Goal: Task Accomplishment & Management: Use online tool/utility

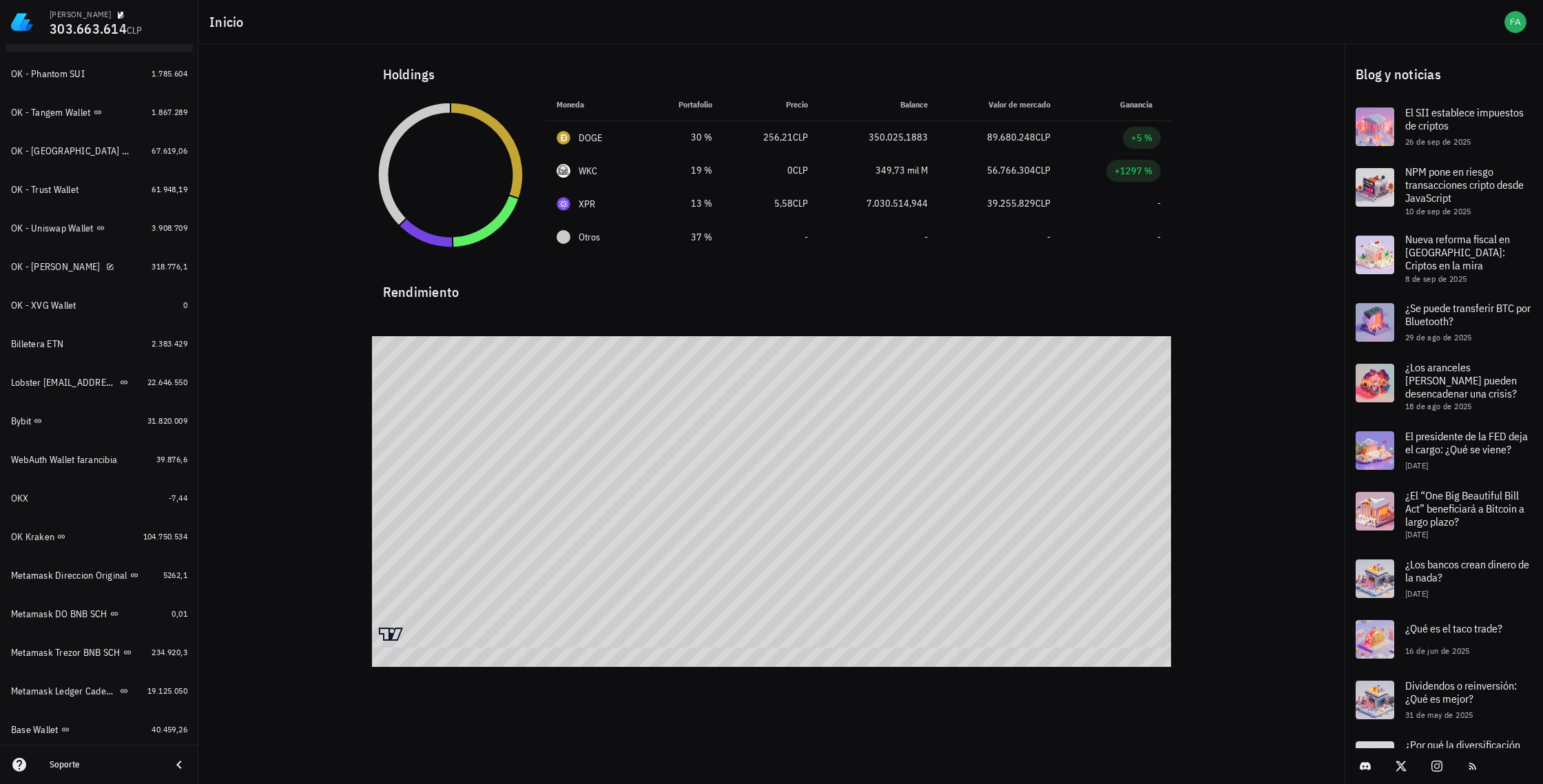
scroll to position [867, 0]
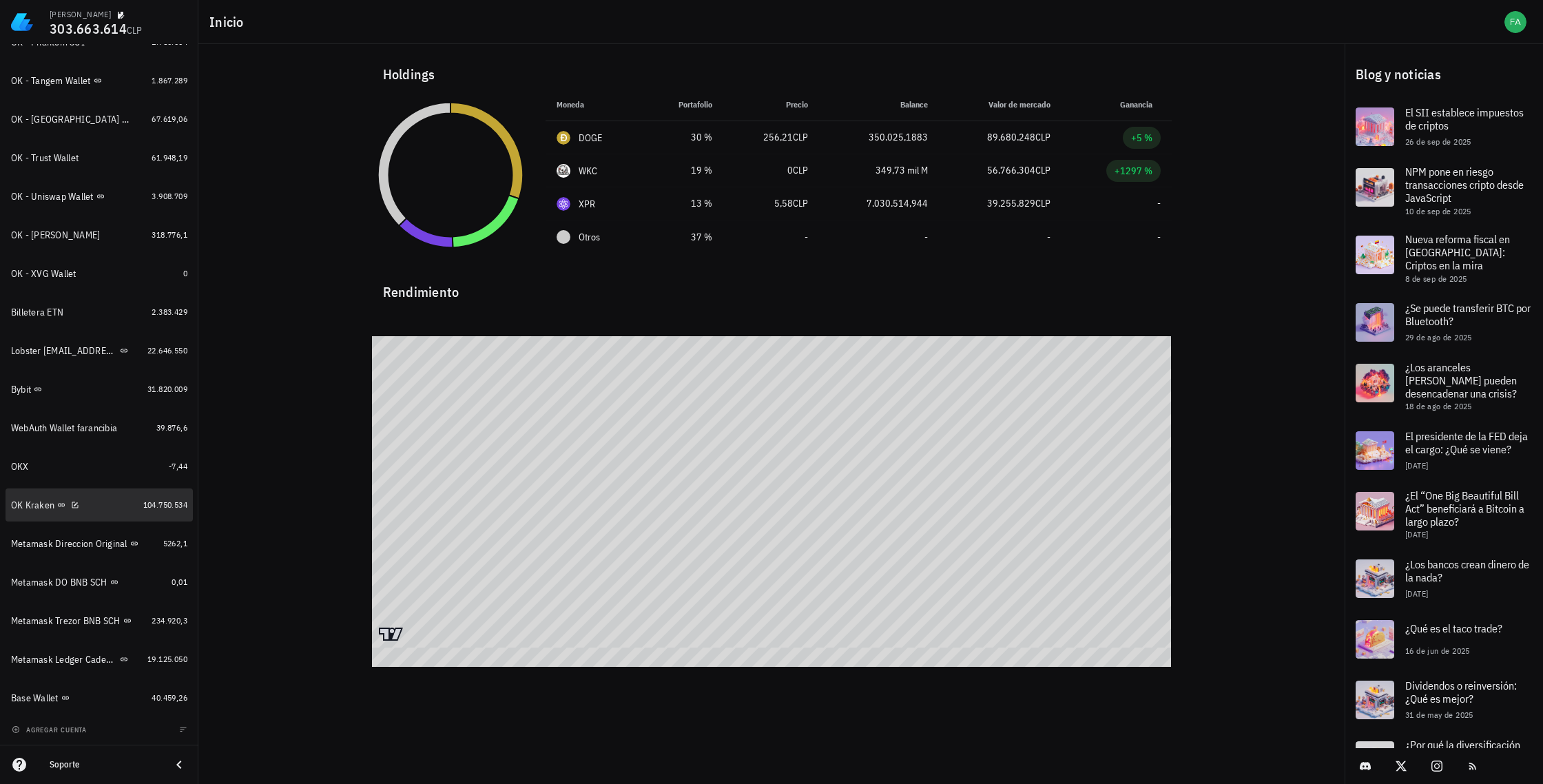
click at [33, 505] on div "OK Kraken" at bounding box center [33, 505] width 44 height 12
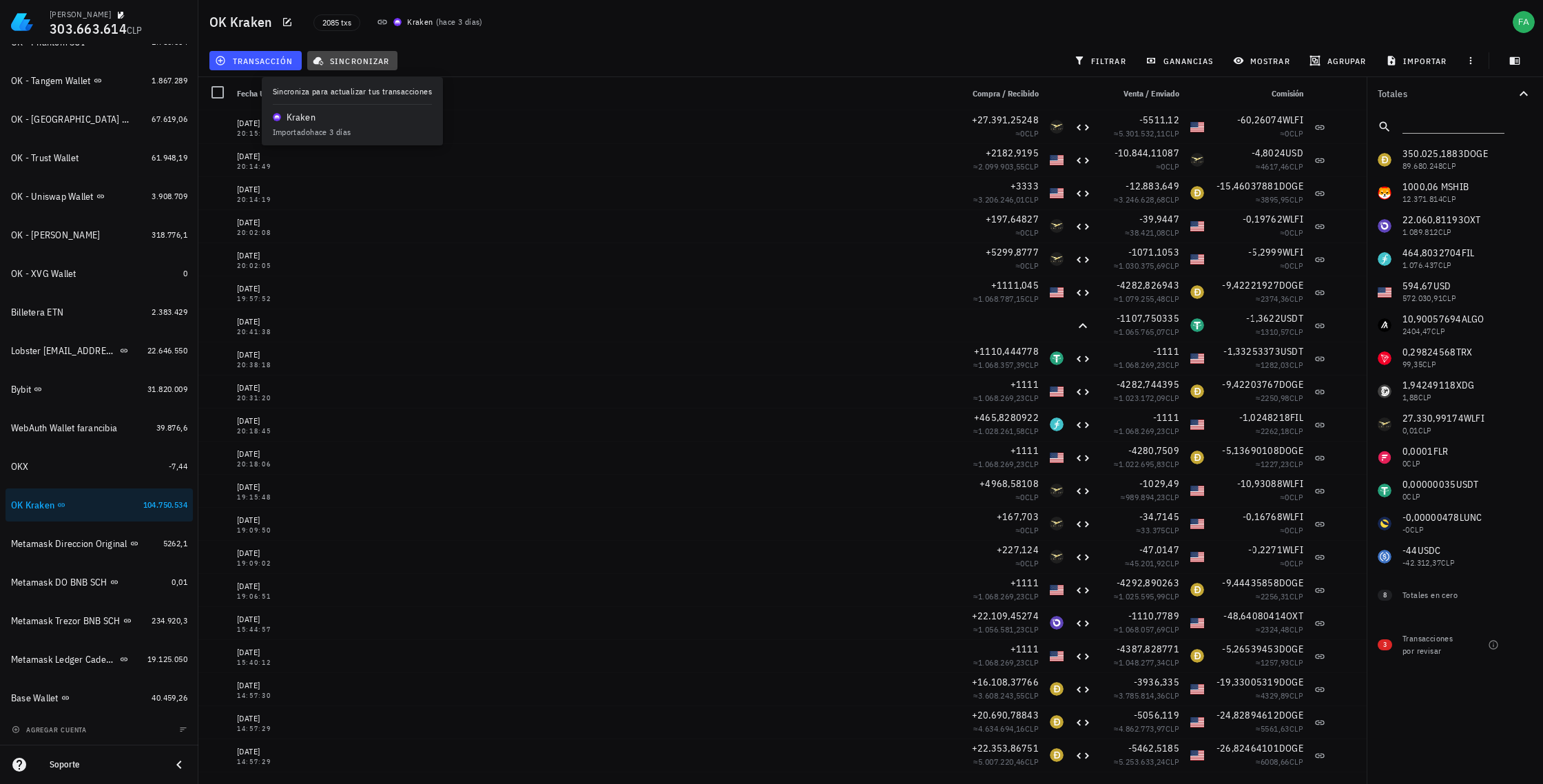
click at [352, 64] on span "sincronizar" at bounding box center [352, 60] width 74 height 11
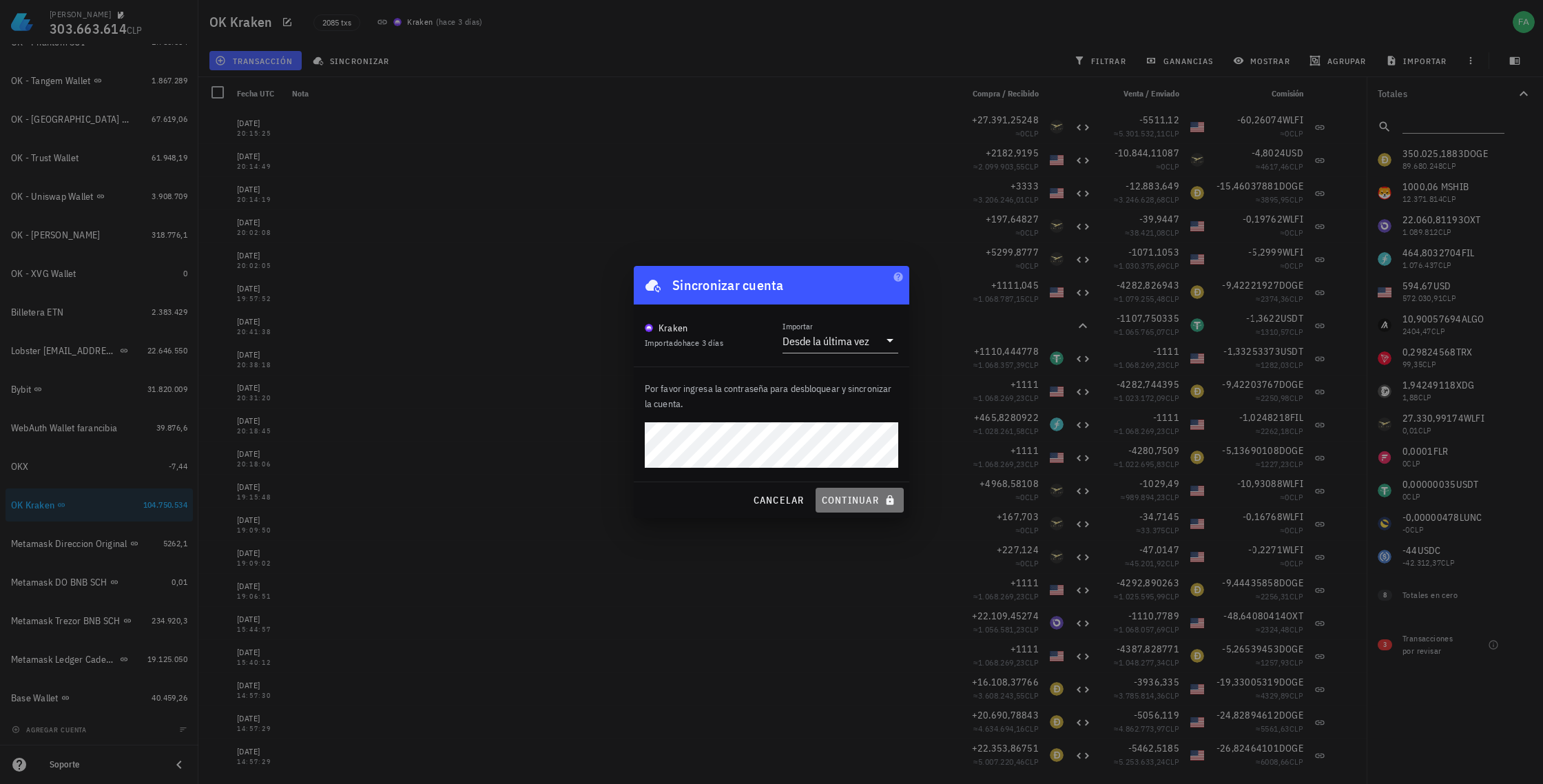
click at [854, 505] on span "continuar" at bounding box center [859, 500] width 77 height 13
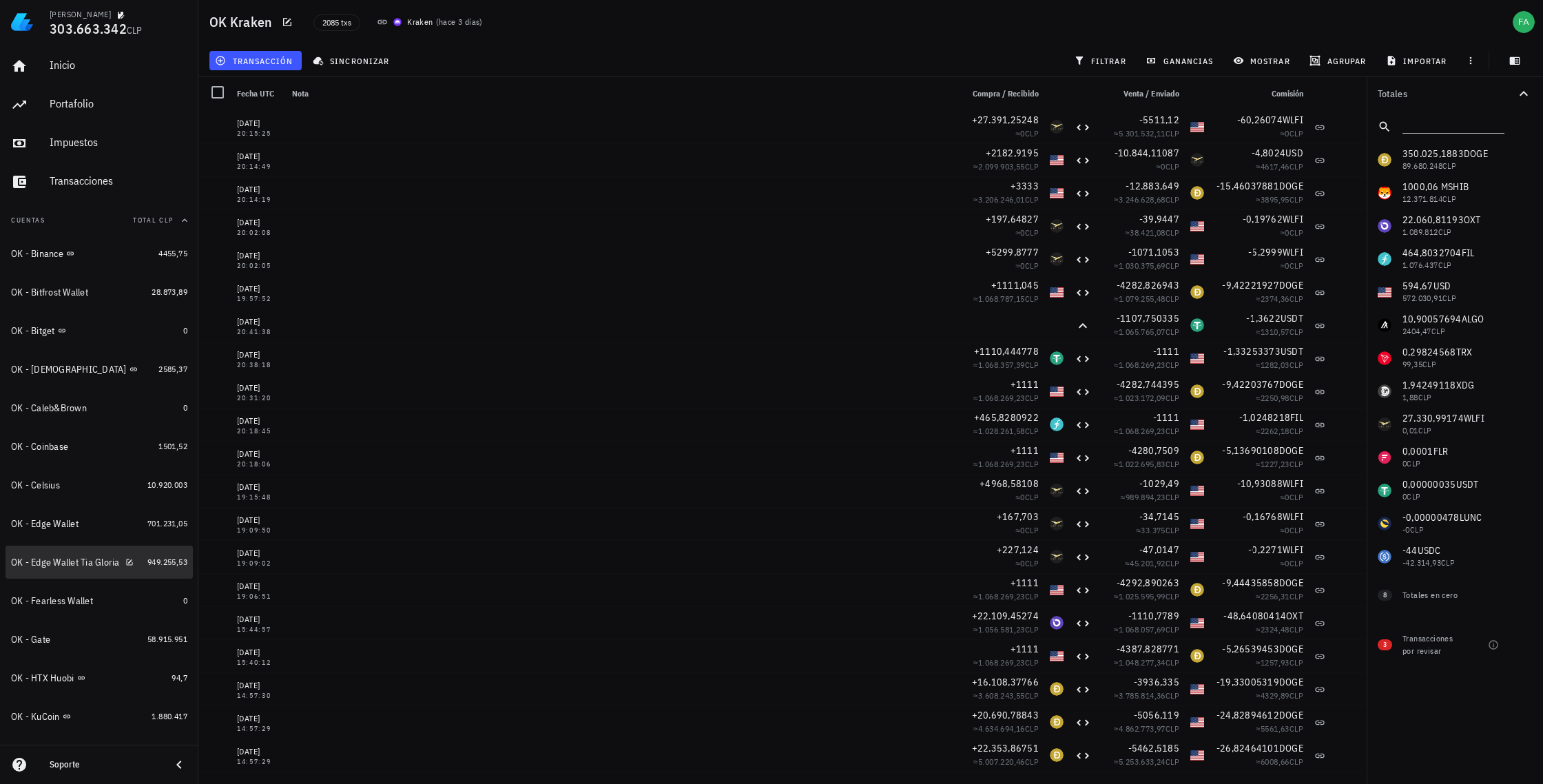
click at [98, 558] on div "OK - Edge Wallet Tia Gloria" at bounding box center [65, 562] width 109 height 12
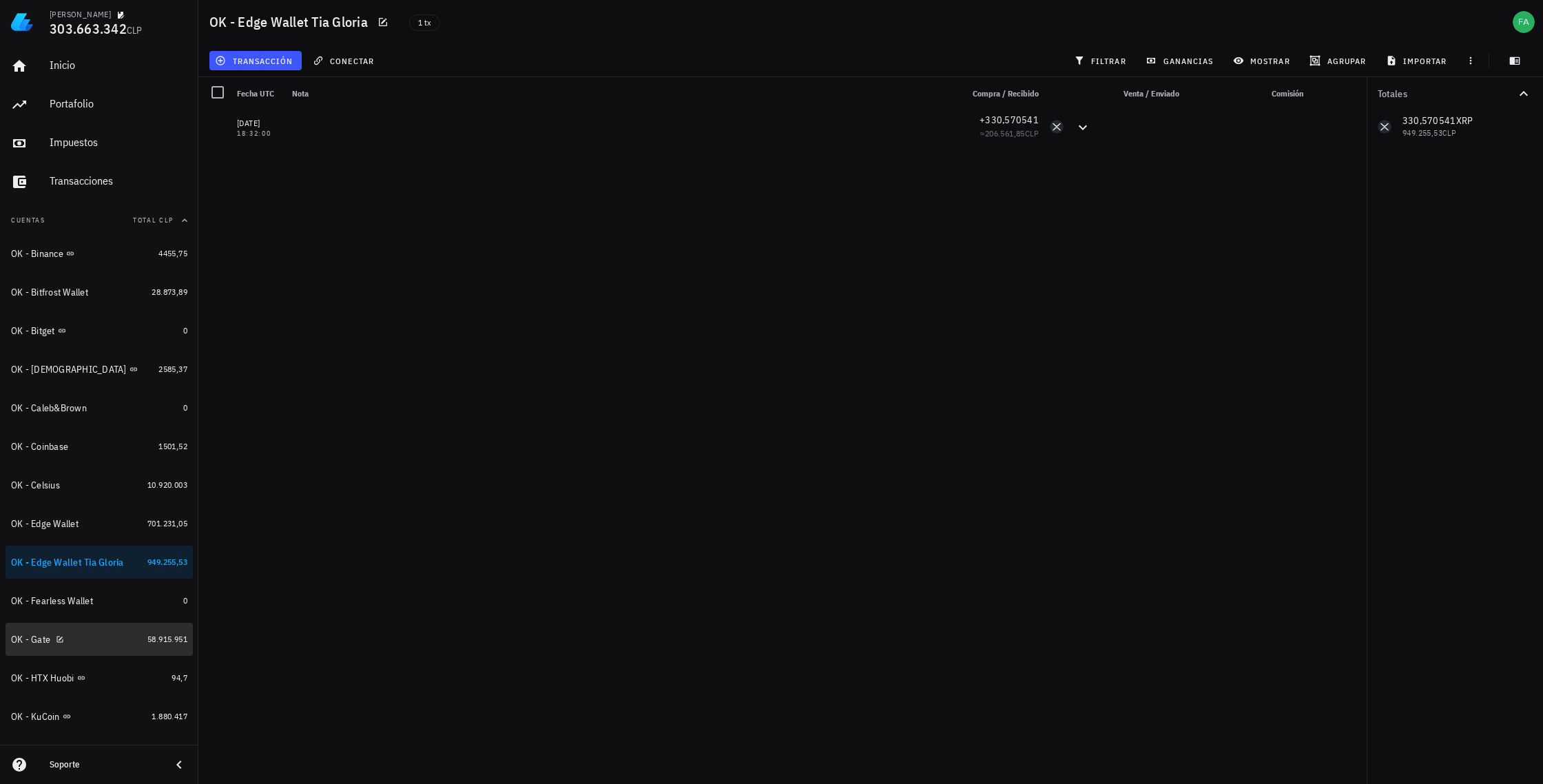
click at [92, 638] on div "OK - Gate" at bounding box center [76, 639] width 131 height 13
